Goal: Task Accomplishment & Management: Manage account settings

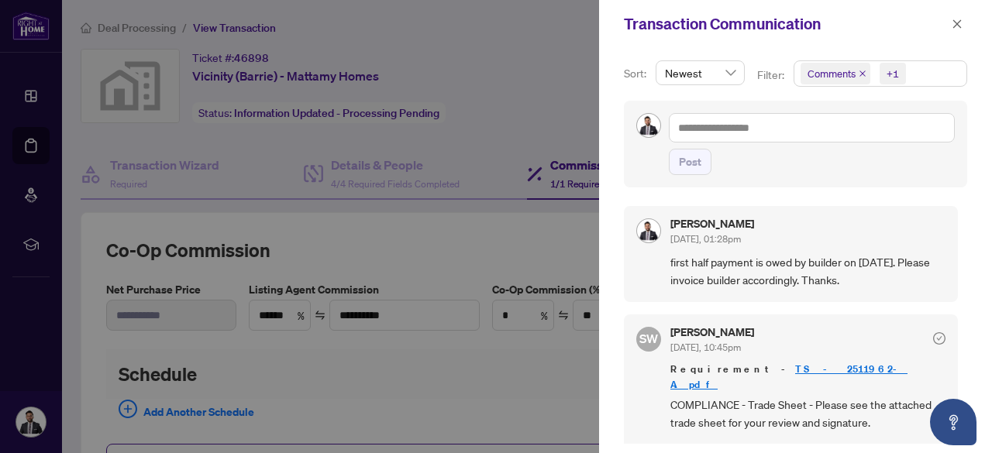
scroll to position [2, 0]
click at [961, 22] on icon "close" at bounding box center [956, 24] width 11 height 11
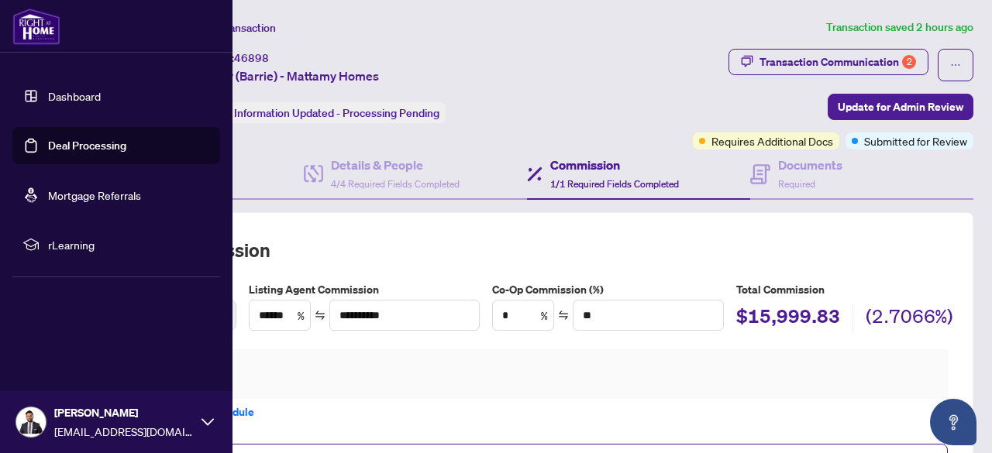
click at [54, 139] on link "Deal Processing" at bounding box center [87, 146] width 78 height 14
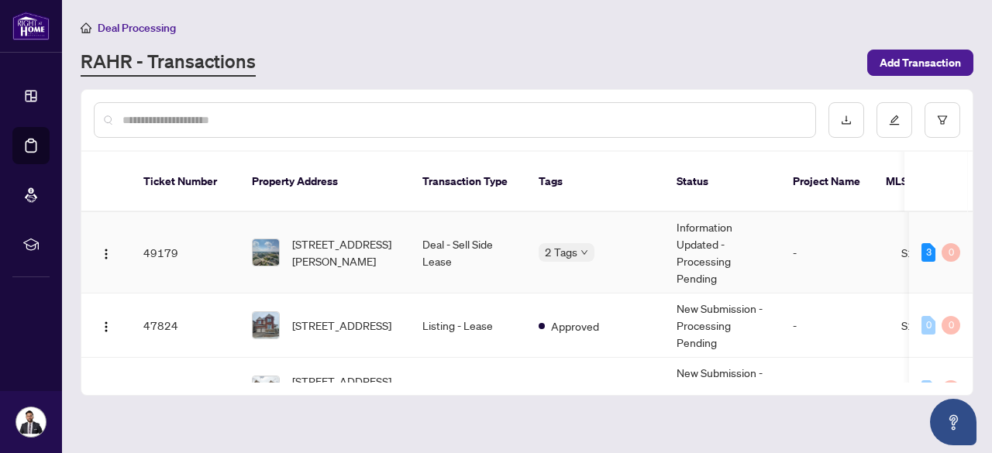
click at [472, 249] on td "Deal - Sell Side Lease" at bounding box center [468, 252] width 116 height 81
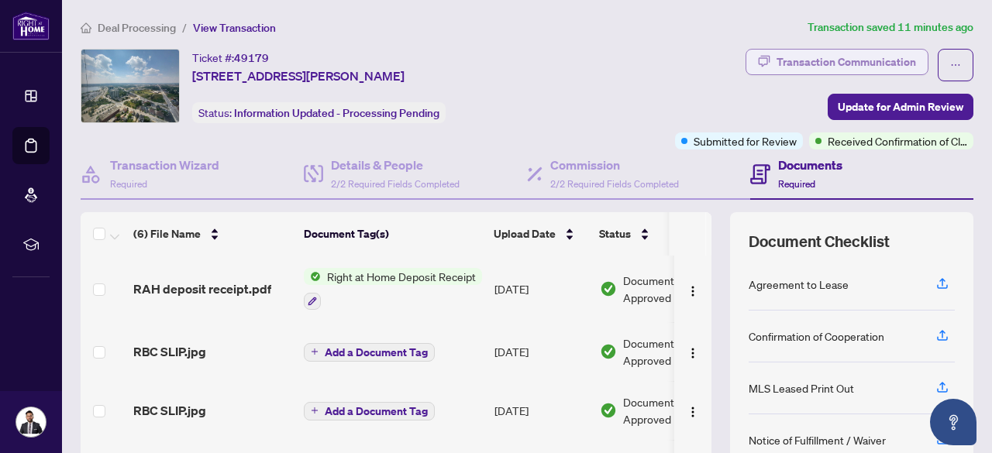
click at [779, 63] on div "Transaction Communication" at bounding box center [845, 62] width 139 height 25
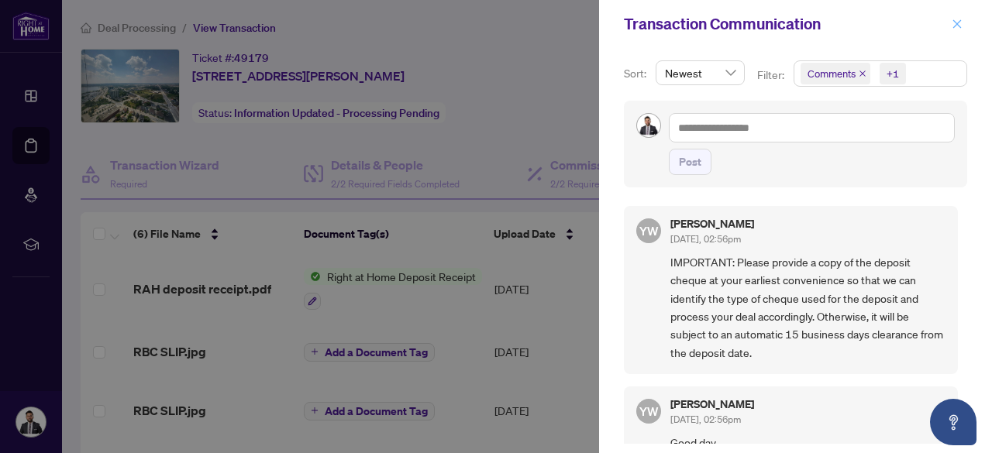
click at [955, 29] on span "button" at bounding box center [956, 24] width 11 height 25
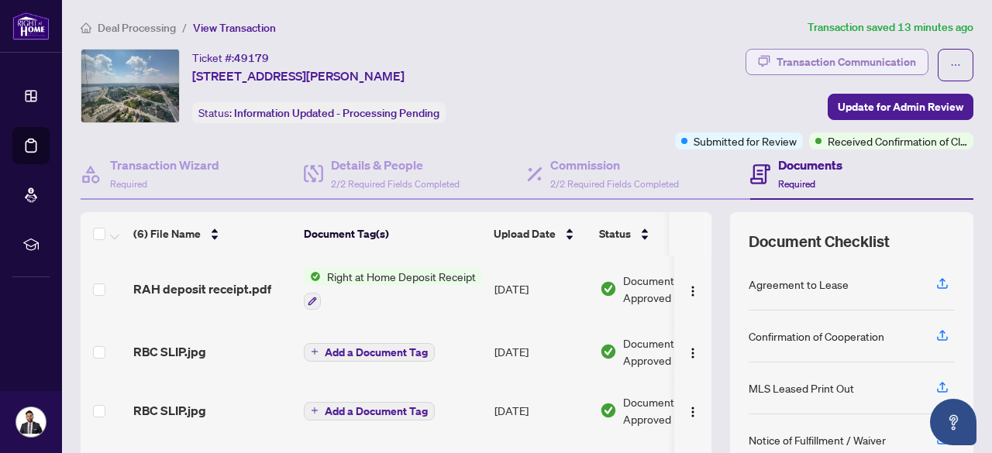
click at [806, 63] on div "Transaction Communication" at bounding box center [845, 62] width 139 height 25
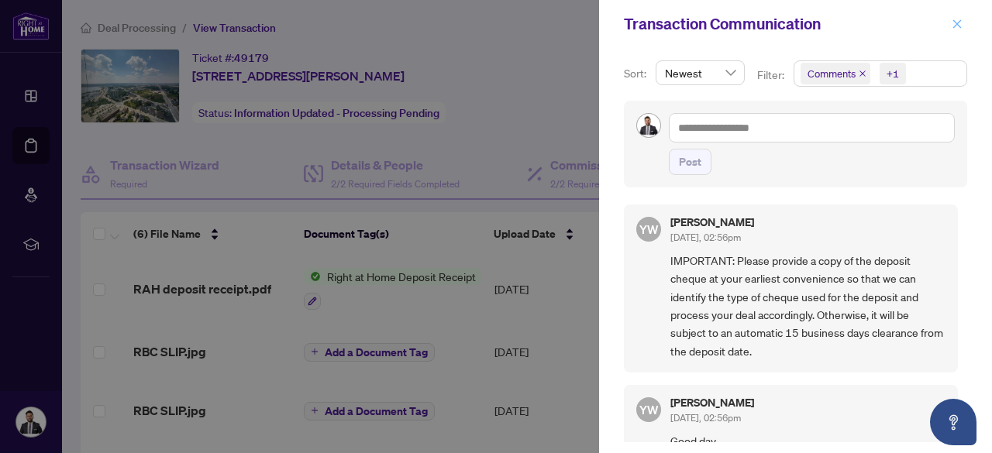
click at [956, 19] on icon "close" at bounding box center [956, 24] width 11 height 11
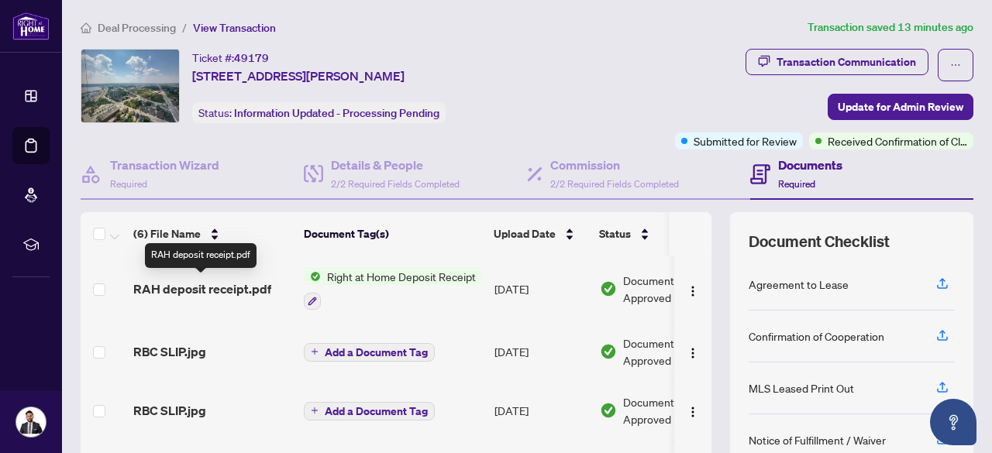
click at [200, 288] on span "RAH deposit receipt.pdf" at bounding box center [202, 289] width 138 height 19
